Goal: Transaction & Acquisition: Purchase product/service

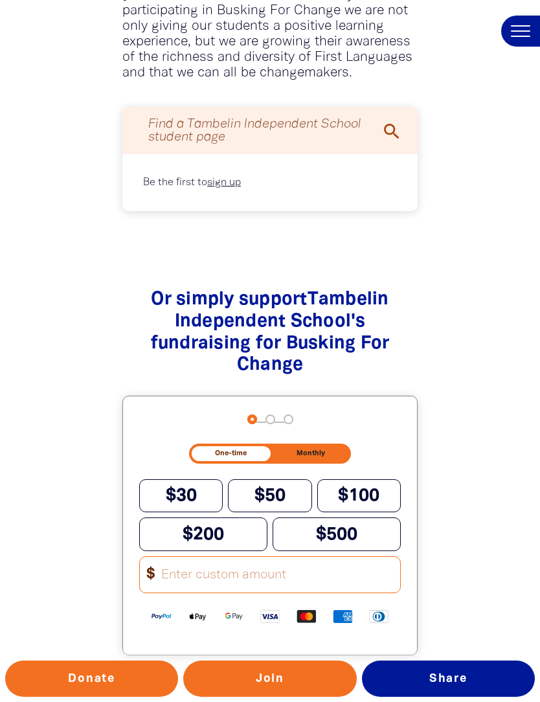
scroll to position [1016, 0]
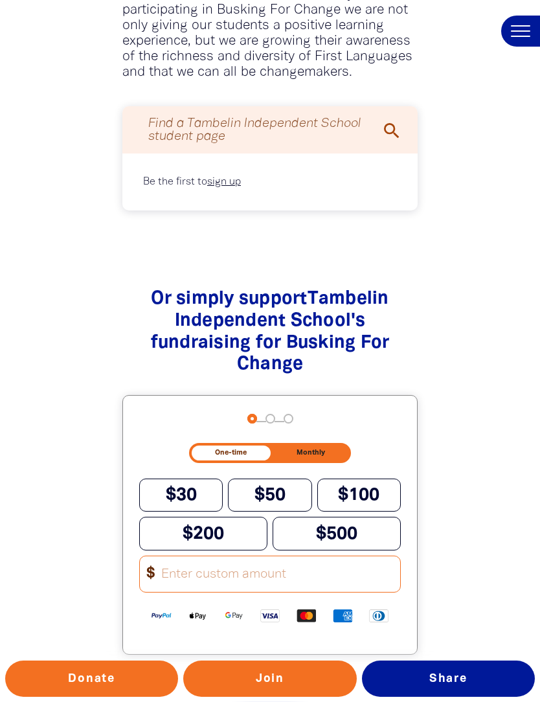
click at [270, 487] on span "$50" at bounding box center [270, 495] width 31 height 16
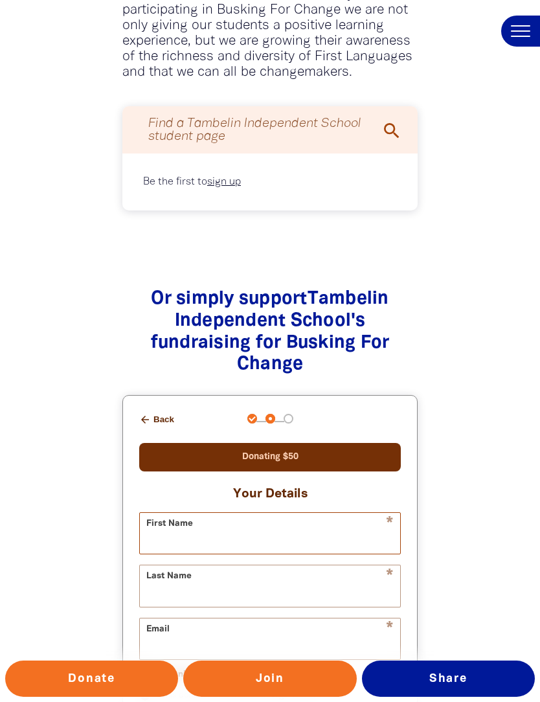
click at [198, 513] on input "First Name" at bounding box center [270, 533] width 261 height 41
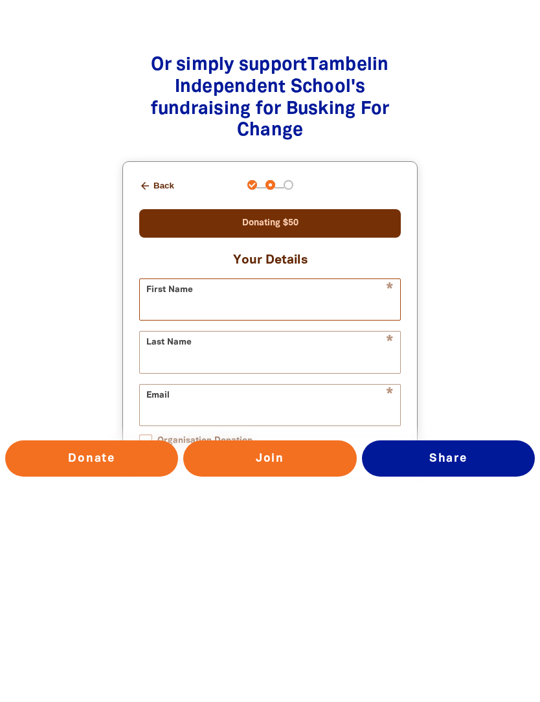
type input "[PERSON_NAME]"
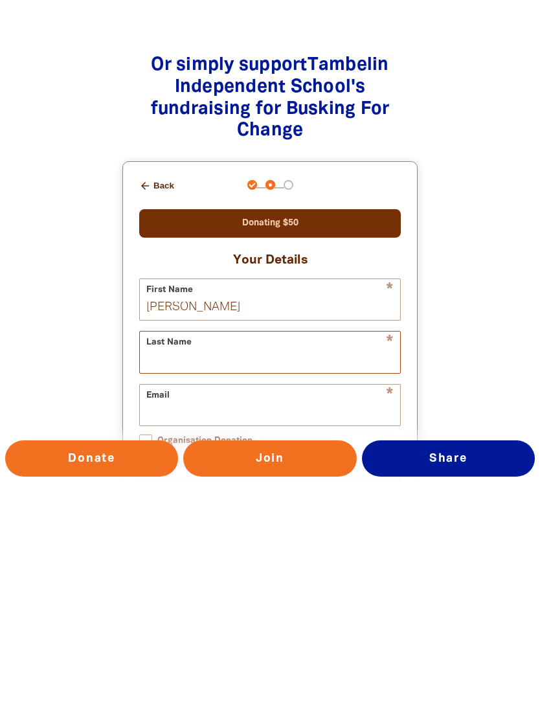
type input "[PERSON_NAME]"
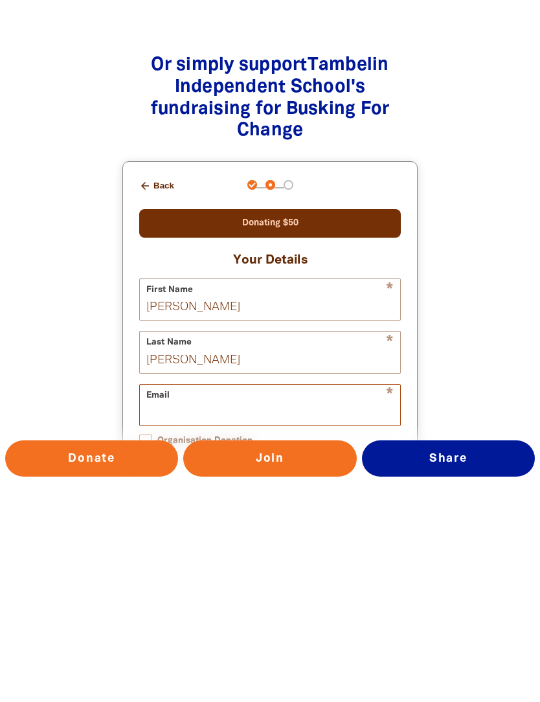
type input "[EMAIL_ADDRESS][DOMAIN_NAME]"
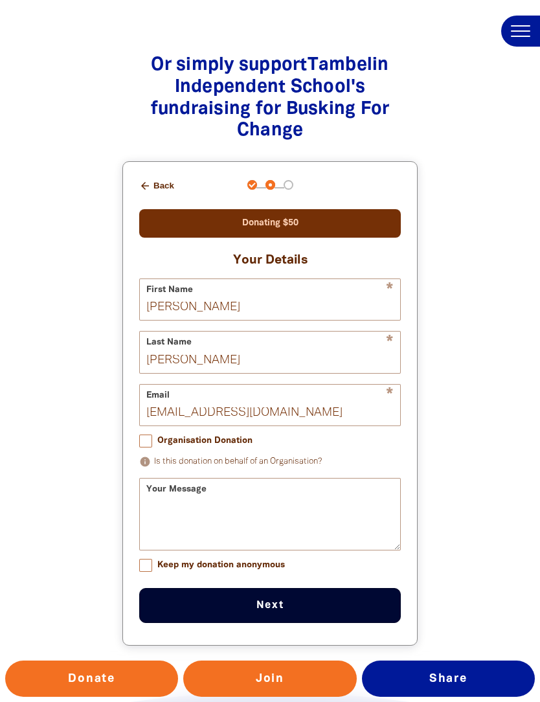
click at [151, 435] on input "Organisation Donation" at bounding box center [145, 441] width 13 height 13
checkbox input "true"
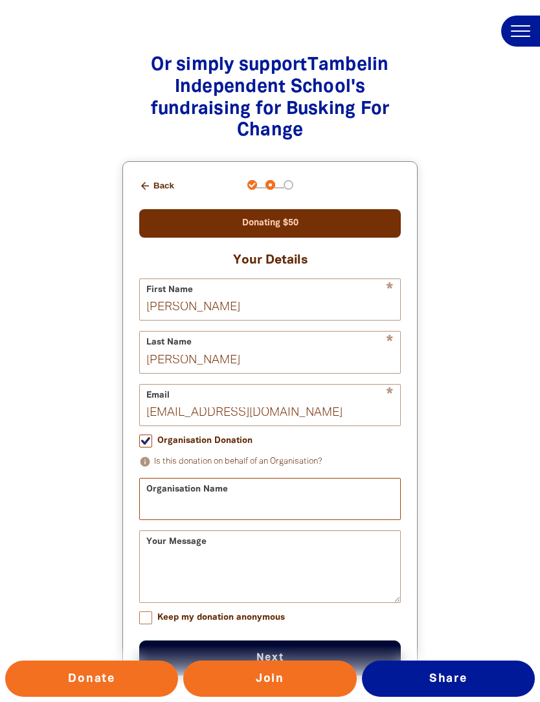
click at [174, 479] on input "Organisation Name" at bounding box center [270, 499] width 261 height 41
type input "Tambelin"
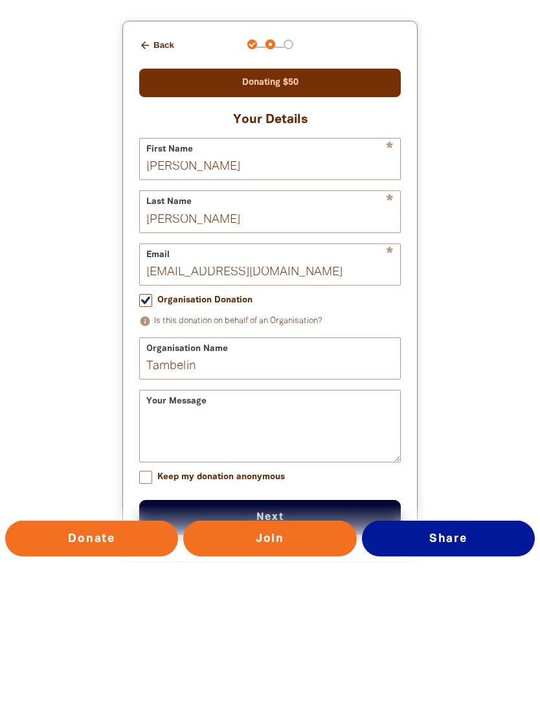
click at [148, 435] on input "Organisation Donation" at bounding box center [145, 441] width 13 height 13
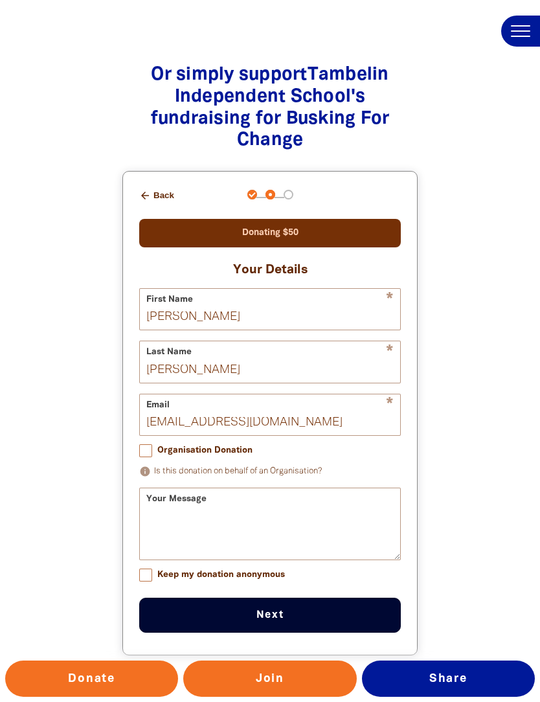
scroll to position [1240, 0]
click at [148, 467] on icon "info" at bounding box center [145, 473] width 12 height 12
click at [249, 465] on p "info Is this donation on behalf of an Organisation?" at bounding box center [270, 473] width 262 height 16
click at [150, 467] on icon "info" at bounding box center [145, 473] width 12 height 12
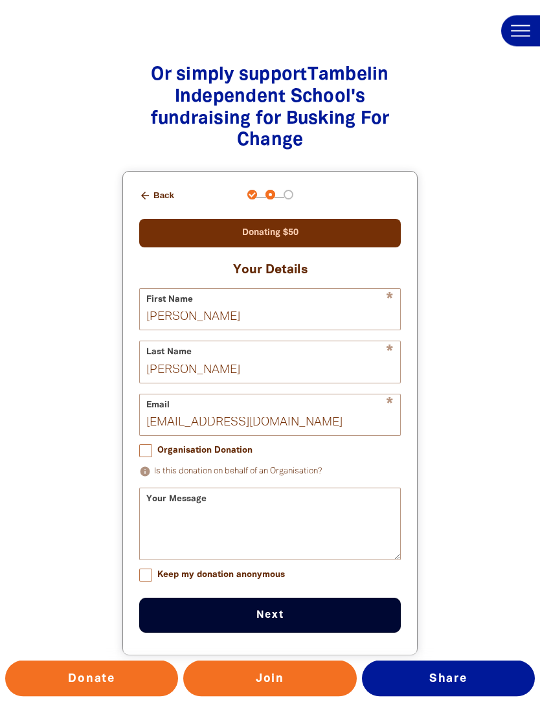
click at [150, 445] on input "Organisation Donation" at bounding box center [145, 451] width 13 height 13
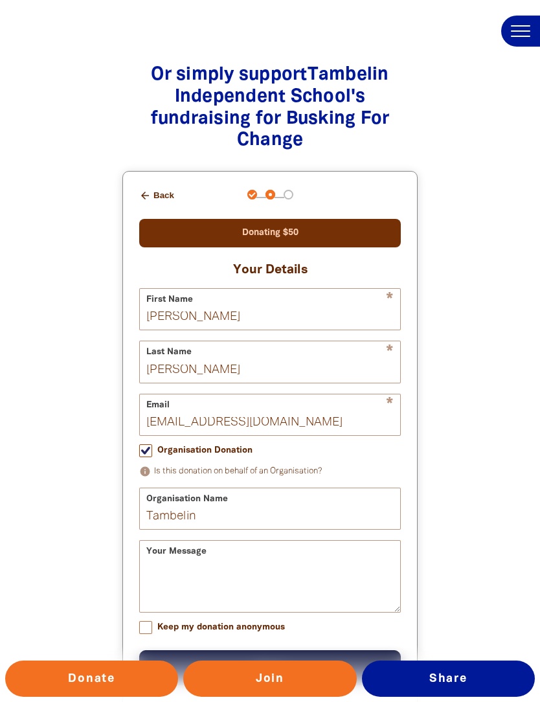
click at [150, 466] on icon "info" at bounding box center [145, 472] width 12 height 12
click at [148, 445] on input "Organisation Donation" at bounding box center [145, 451] width 13 height 13
checkbox input "false"
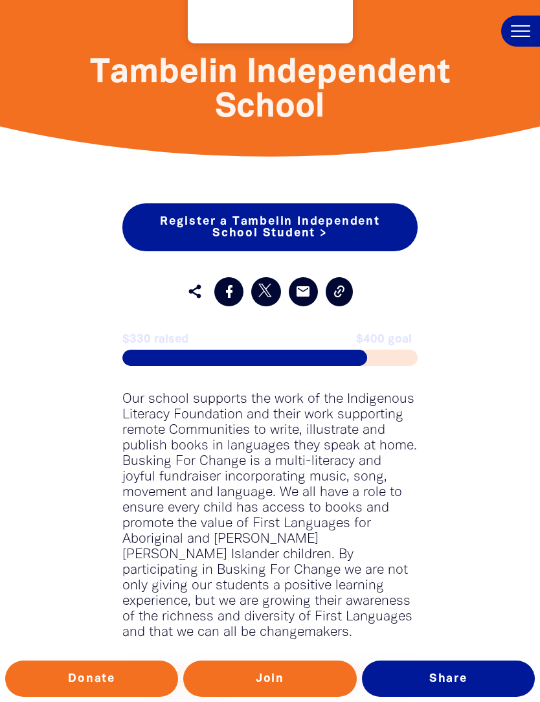
scroll to position [455, 0]
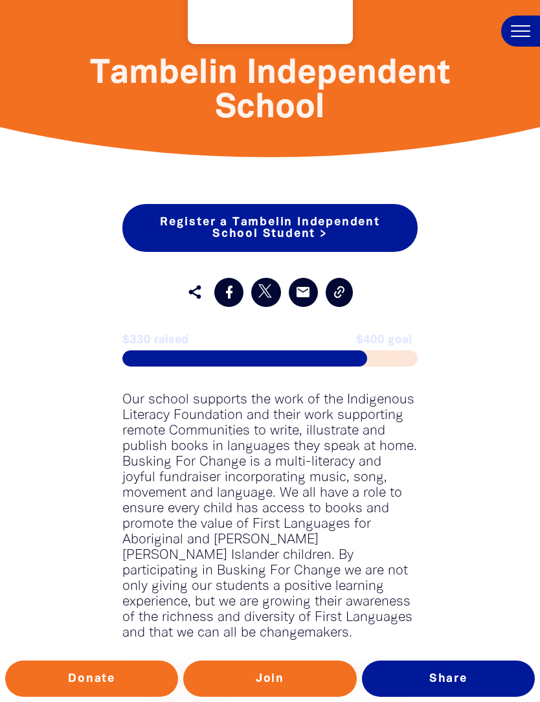
click at [520, 29] on button at bounding box center [521, 31] width 39 height 31
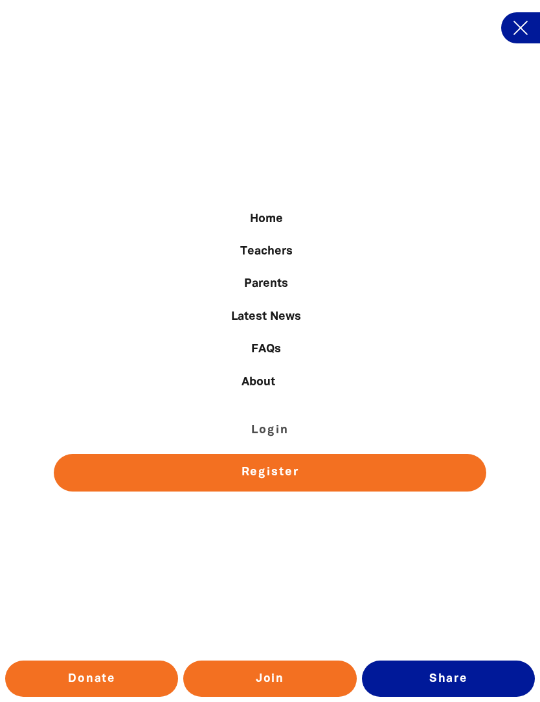
click at [521, 31] on button at bounding box center [521, 27] width 39 height 31
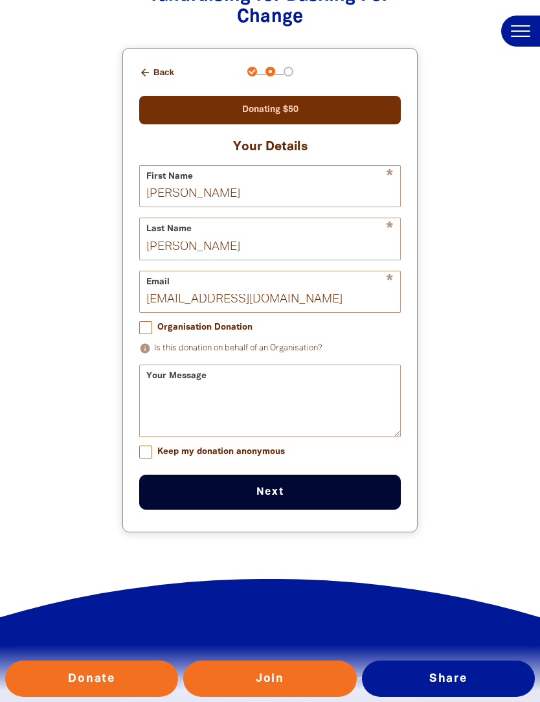
scroll to position [1365, 0]
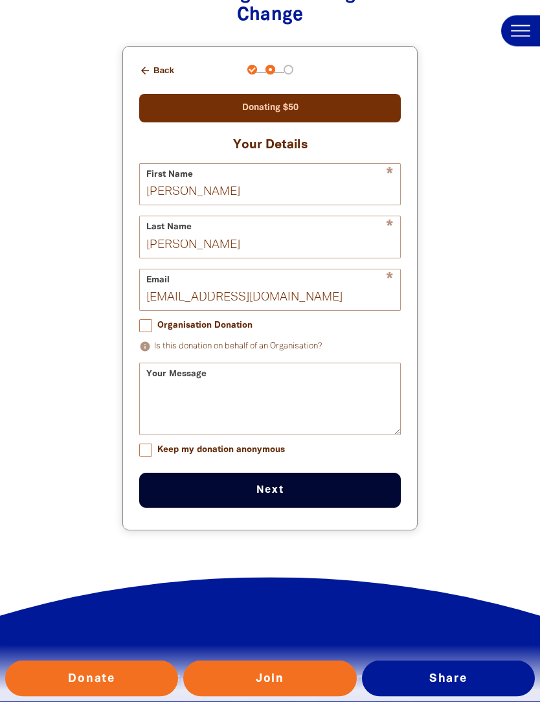
click at [265, 474] on button "Next chevron_right" at bounding box center [270, 491] width 262 height 35
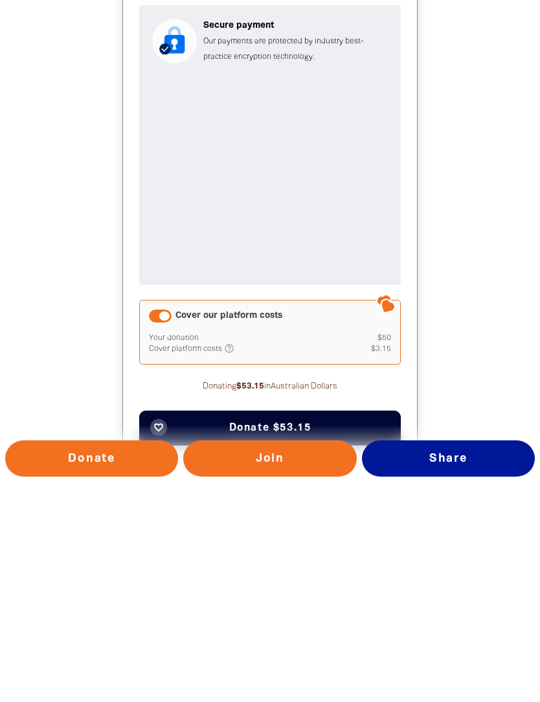
scroll to position [1408, 0]
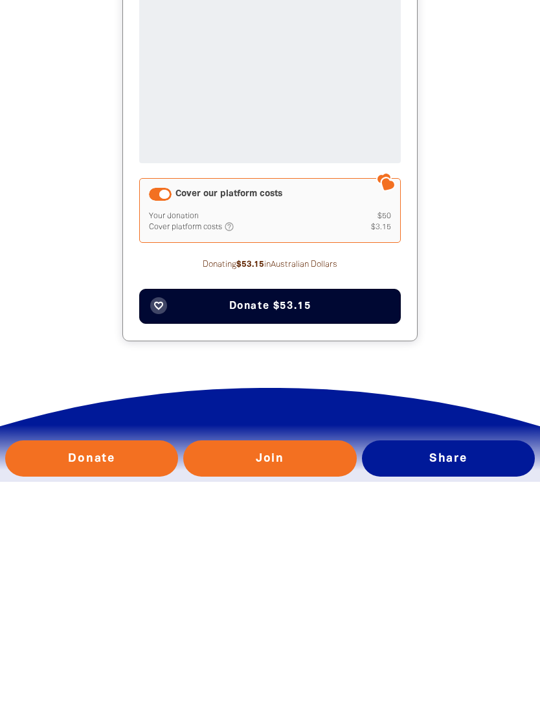
click at [266, 522] on span "Donate $53.15" at bounding box center [270, 527] width 82 height 10
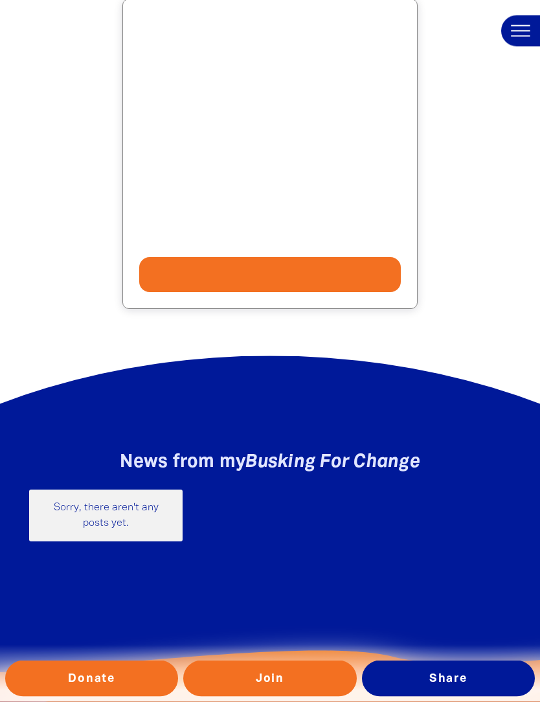
scroll to position [1338, 0]
